Goal: Find specific page/section: Find specific page/section

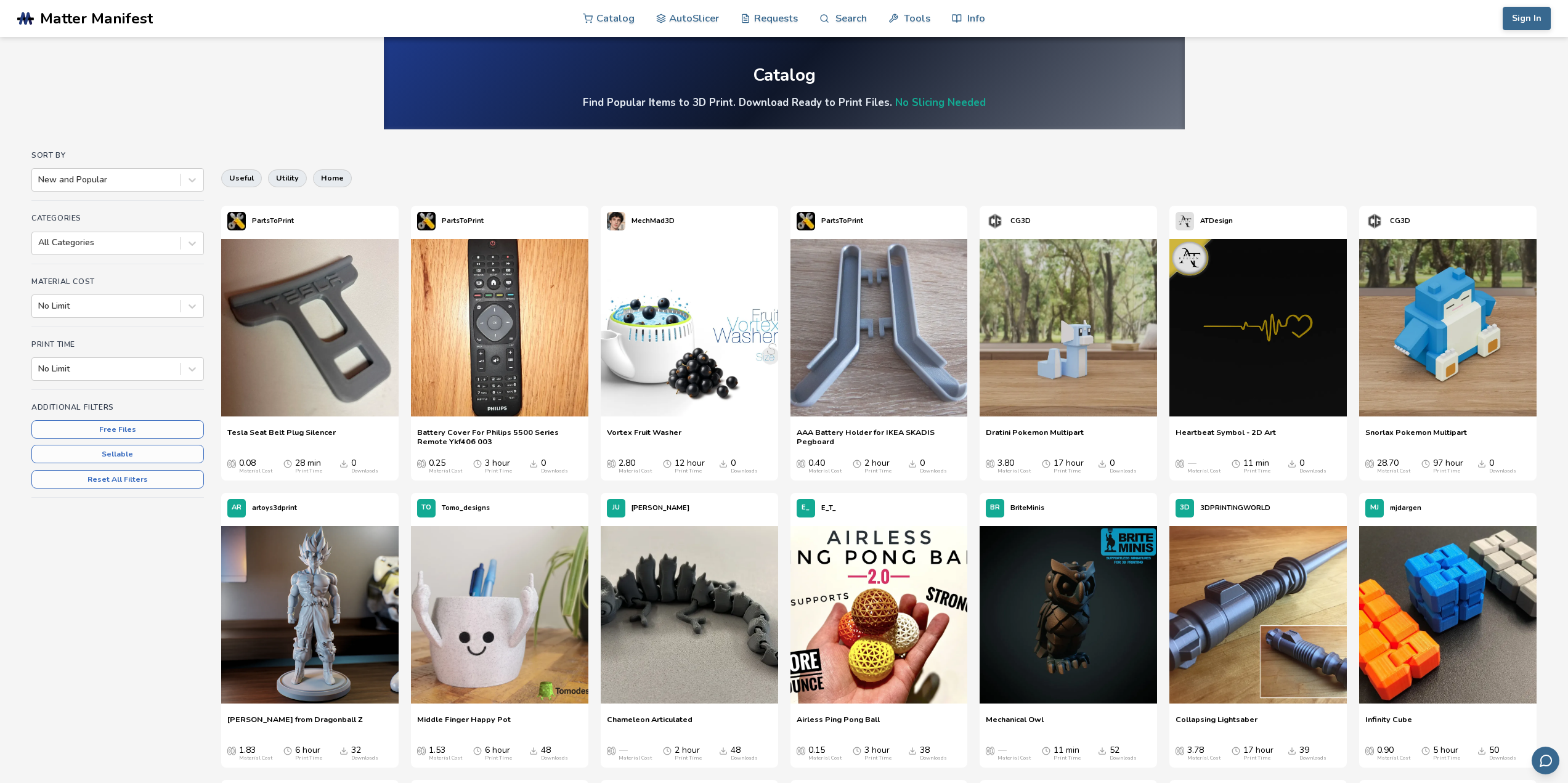
click at [198, 168] on div "Sort By New and Popular" at bounding box center [118, 175] width 173 height 50
click at [198, 171] on div at bounding box center [191, 179] width 22 height 22
click at [197, 184] on icon at bounding box center [192, 180] width 12 height 12
click at [204, 244] on div "All Categories" at bounding box center [118, 243] width 173 height 24
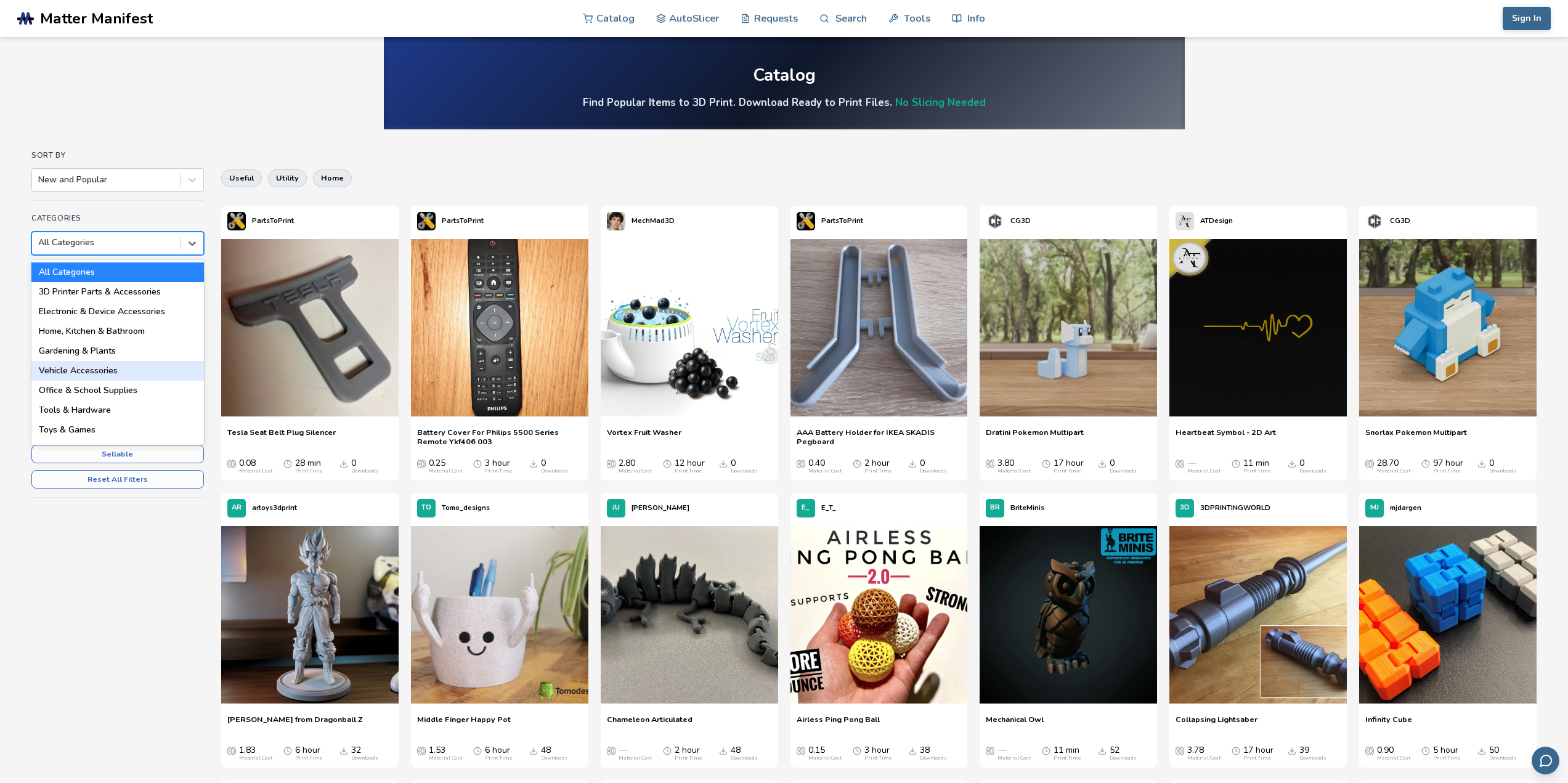
click at [112, 364] on div "Vehicle Accessories" at bounding box center [118, 370] width 173 height 19
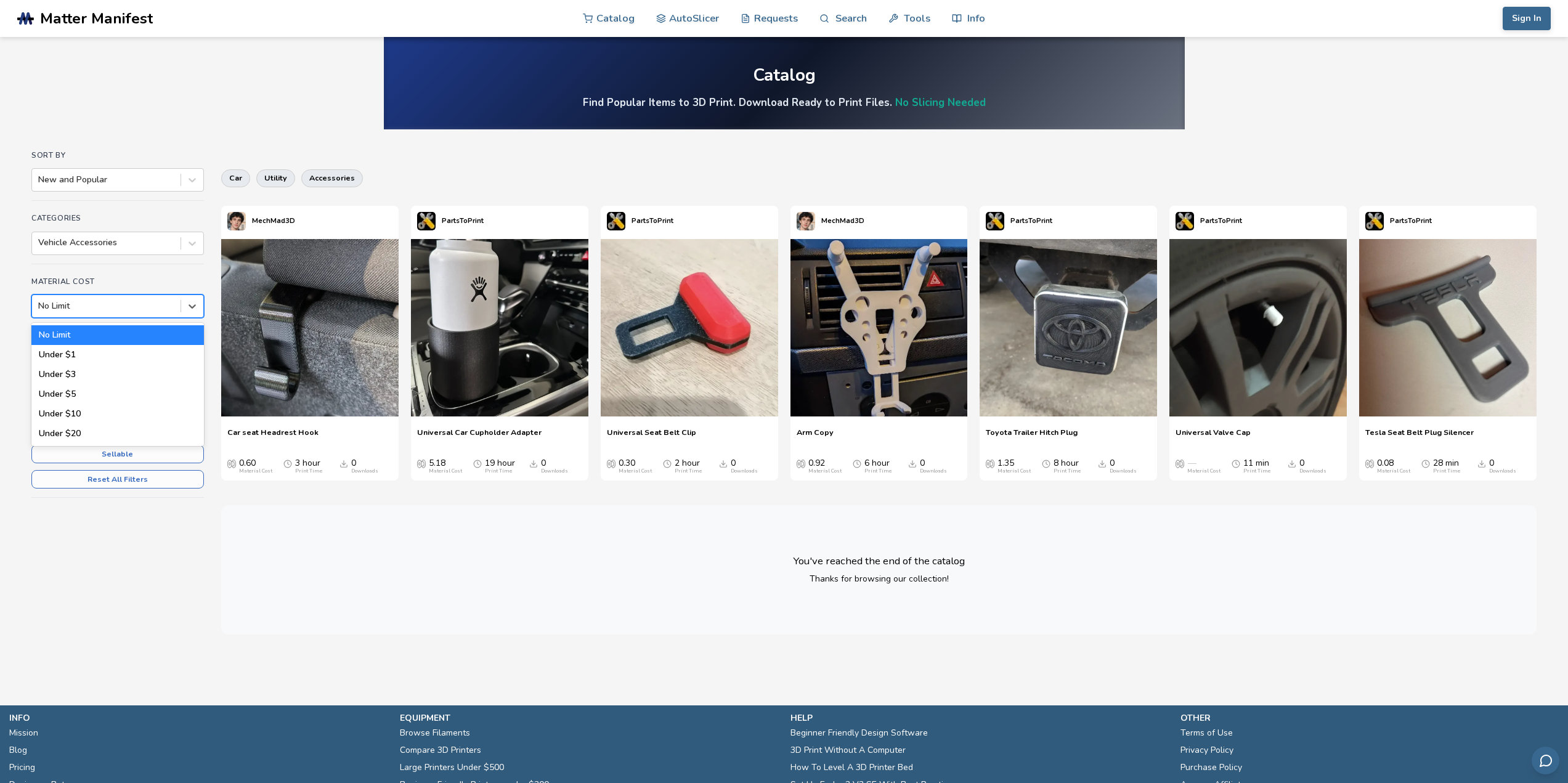
click at [150, 307] on div at bounding box center [106, 306] width 136 height 12
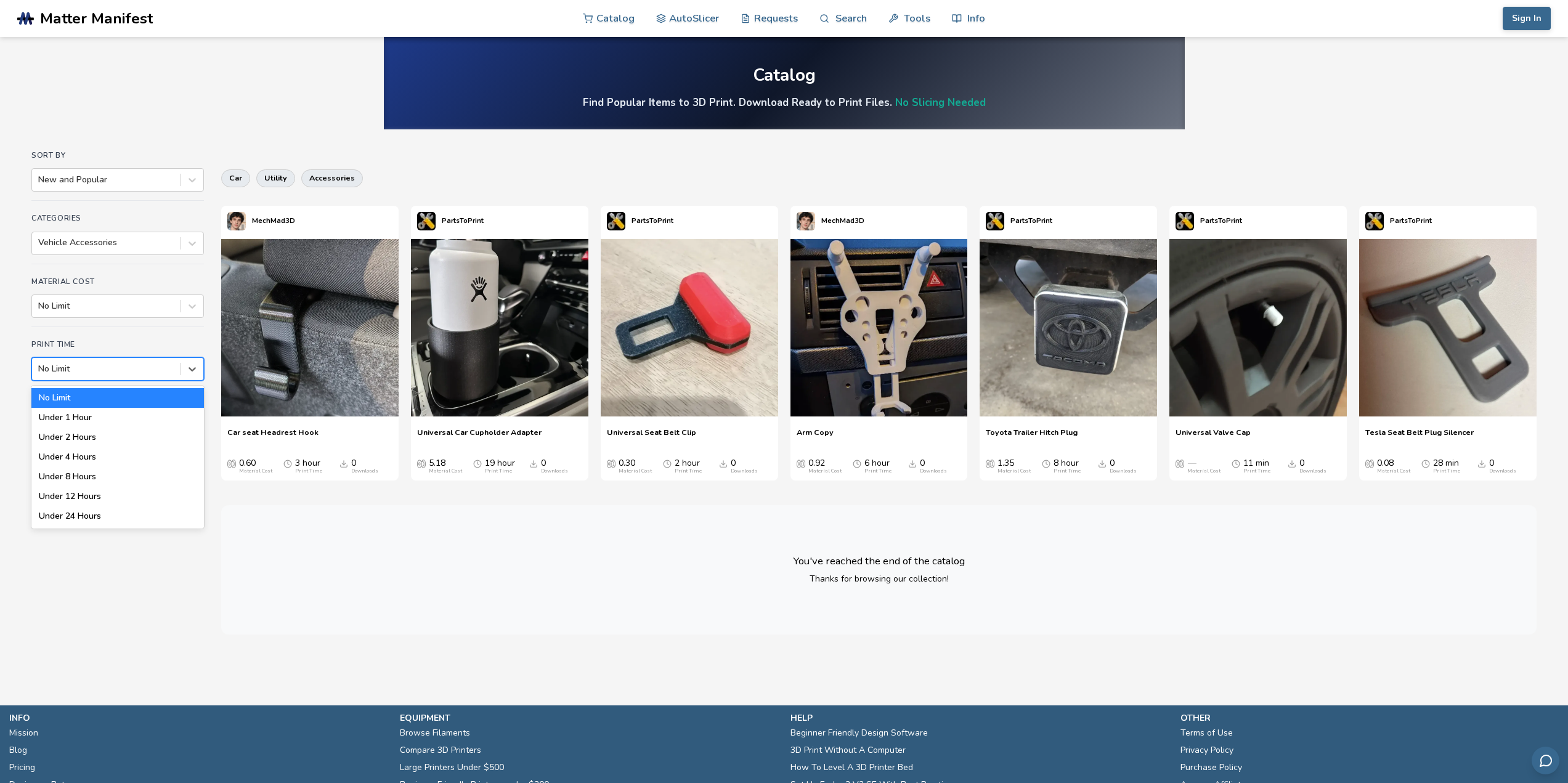
click at [145, 373] on div at bounding box center [106, 369] width 136 height 12
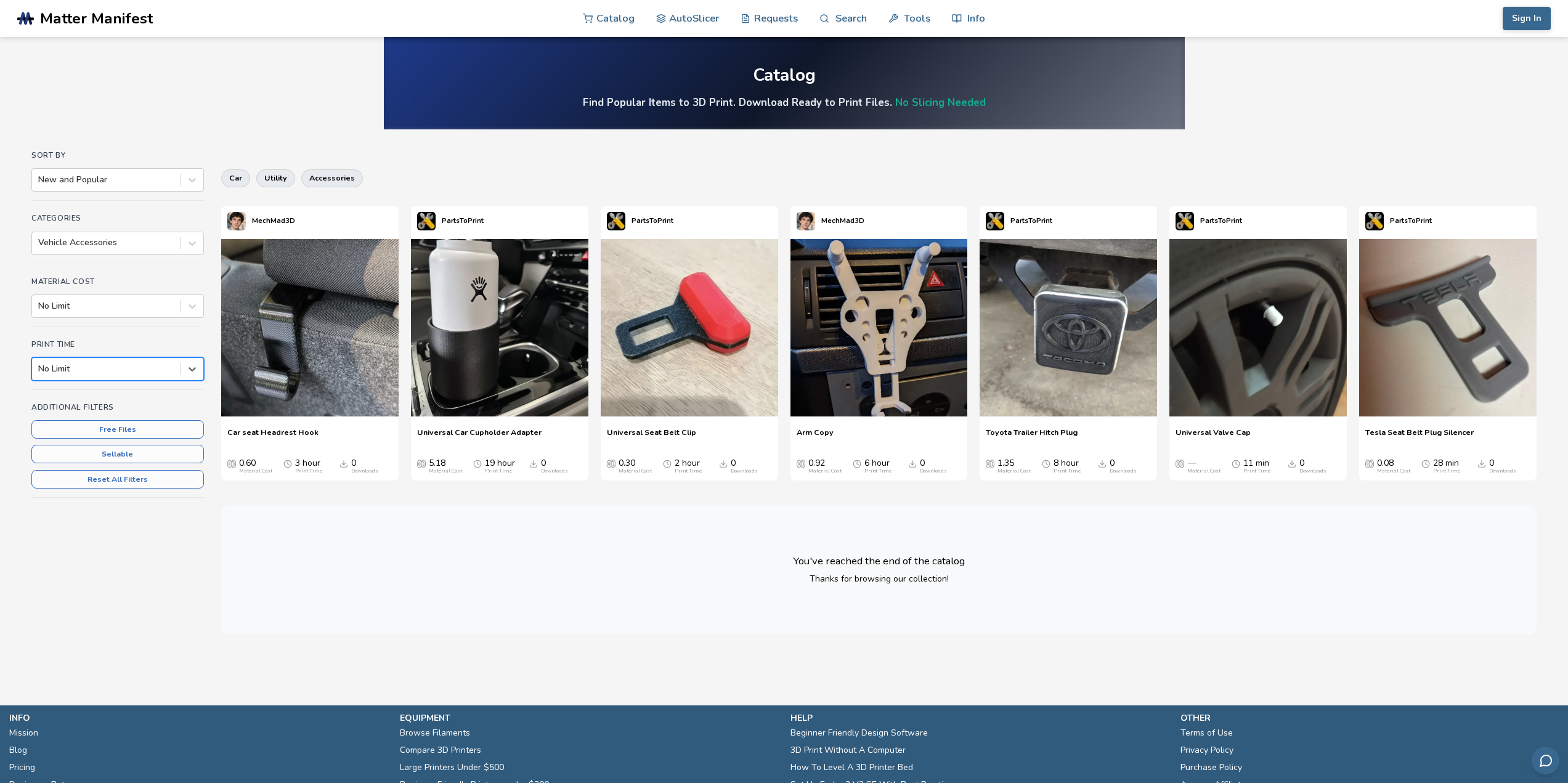
click at [168, 260] on div "Categories Vehicle Accessories" at bounding box center [118, 238] width 173 height 50
click at [175, 248] on div "Vehicle Accessories" at bounding box center [106, 243] width 148 height 18
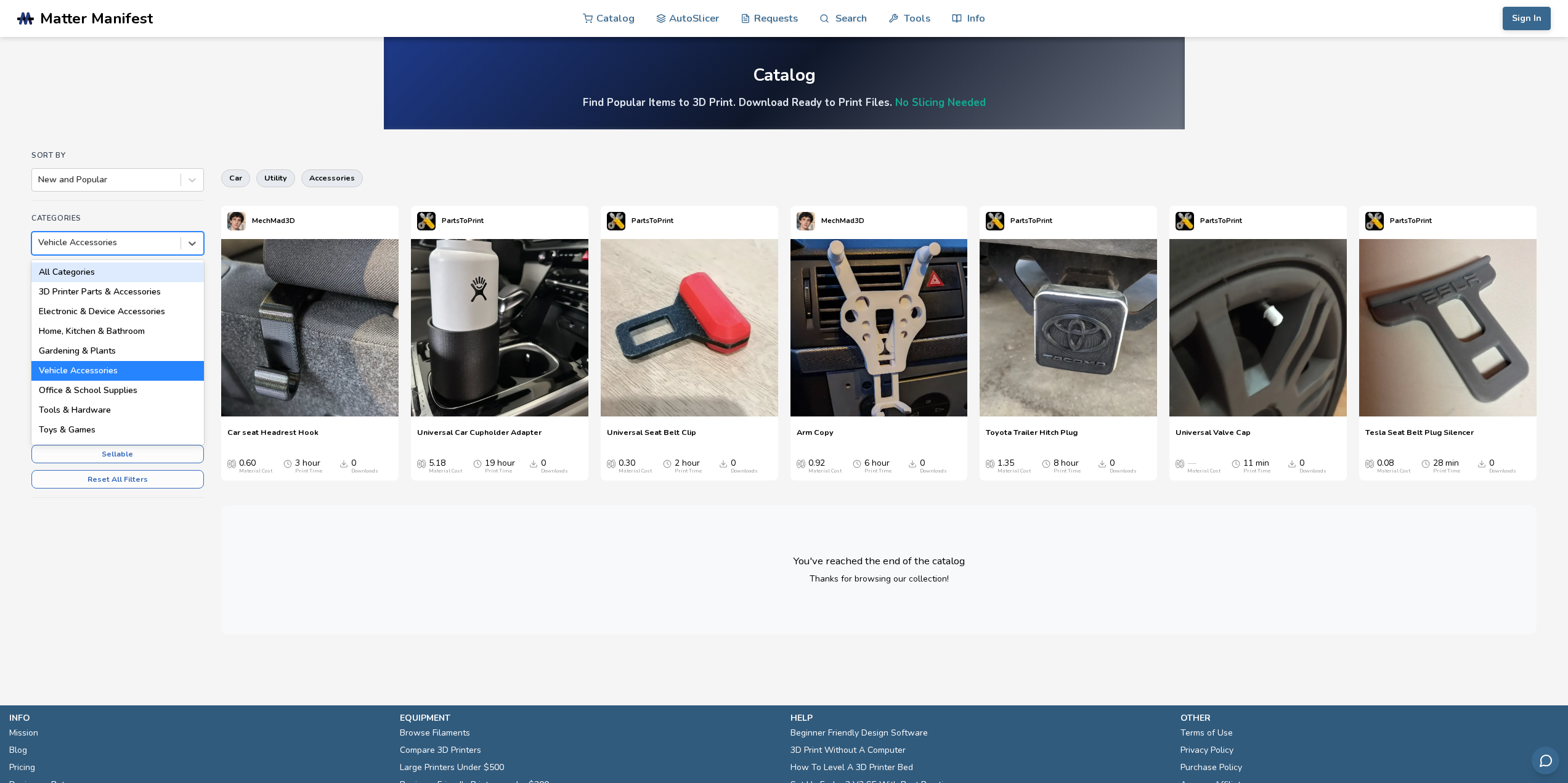
click at [159, 273] on div "All Categories" at bounding box center [118, 272] width 173 height 19
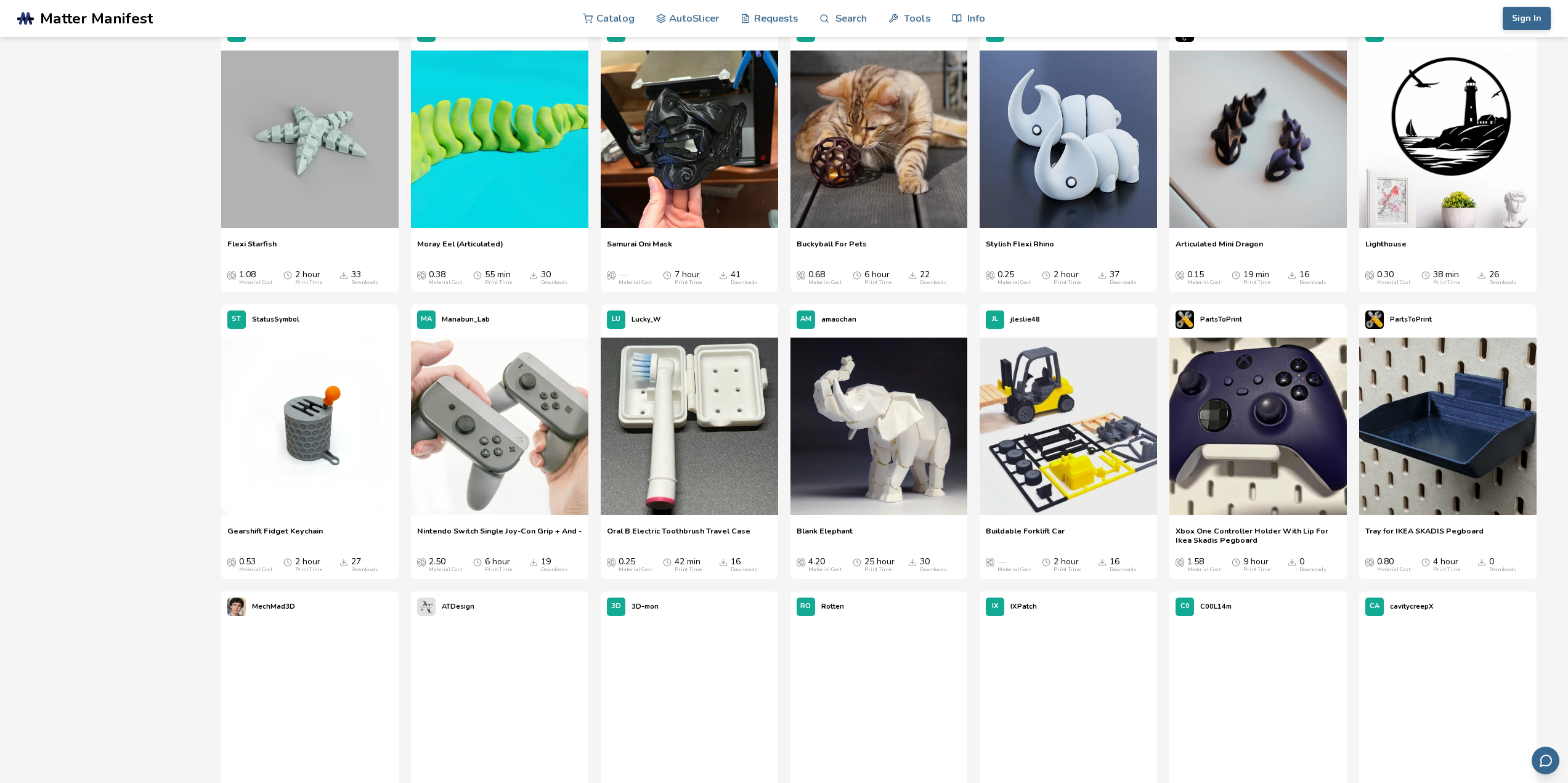
scroll to position [2834, 0]
